Goal: Navigation & Orientation: Go to known website

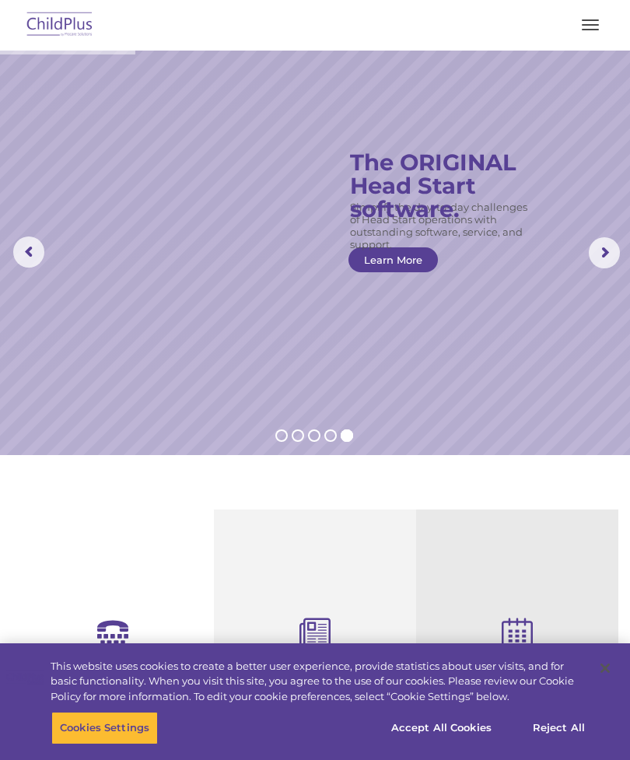
click at [83, 27] on img at bounding box center [59, 25] width 73 height 37
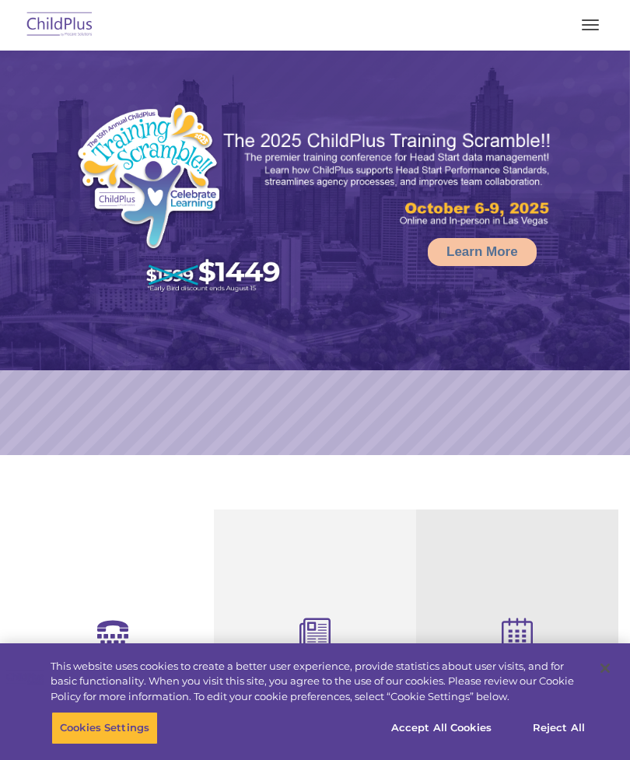
select select "MEDIUM"
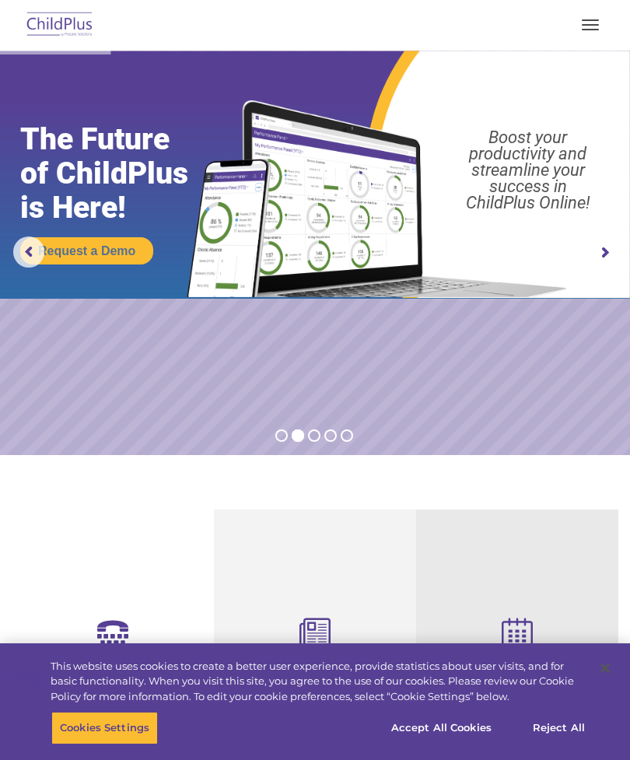
click at [72, 27] on img at bounding box center [59, 25] width 73 height 37
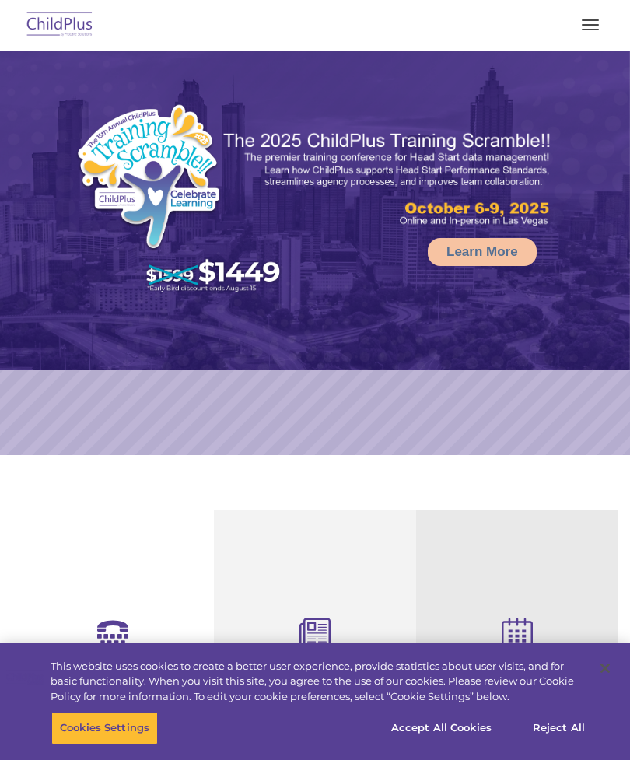
select select "MEDIUM"
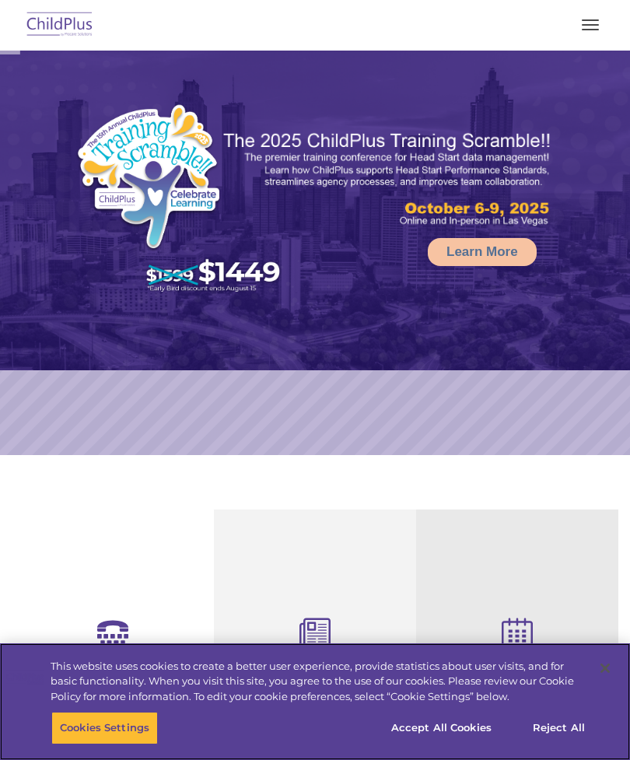
select select "MEDIUM"
